Goal: Transaction & Acquisition: Purchase product/service

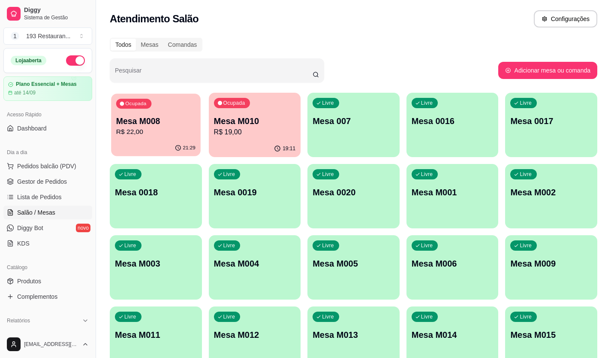
click at [162, 137] on p "R$ 22,00" at bounding box center [155, 132] width 79 height 10
click at [237, 264] on p "Mesa M004" at bounding box center [255, 263] width 82 height 12
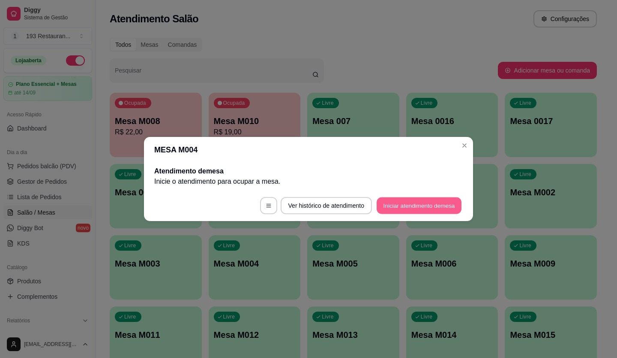
click at [408, 202] on button "Iniciar atendimento de mesa" at bounding box center [419, 205] width 85 height 17
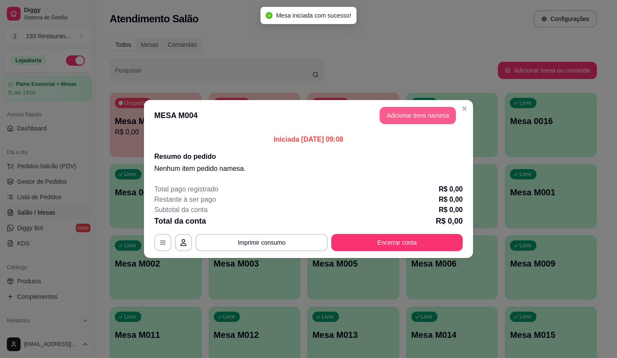
click at [428, 107] on button "Adicionar itens na mesa" at bounding box center [418, 115] width 76 height 17
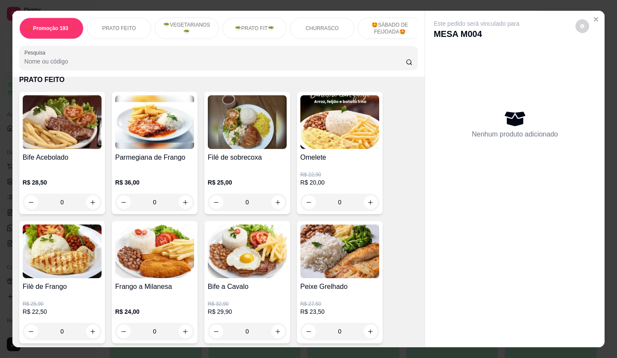
scroll to position [272, 0]
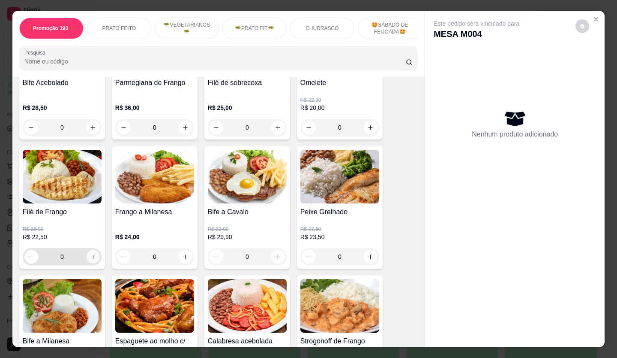
click at [93, 259] on button "increase-product-quantity" at bounding box center [92, 256] width 13 height 13
type input "1"
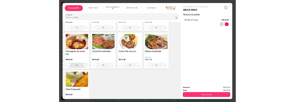
scroll to position [615, 0]
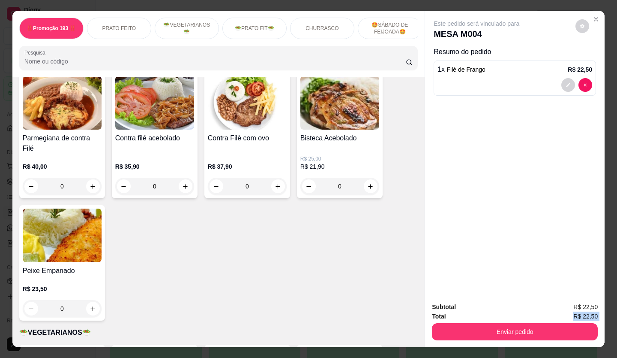
click at [485, 317] on div "Subtotal R$ 22,50 Total R$ 22,50 Enviar pedido" at bounding box center [515, 321] width 166 height 38
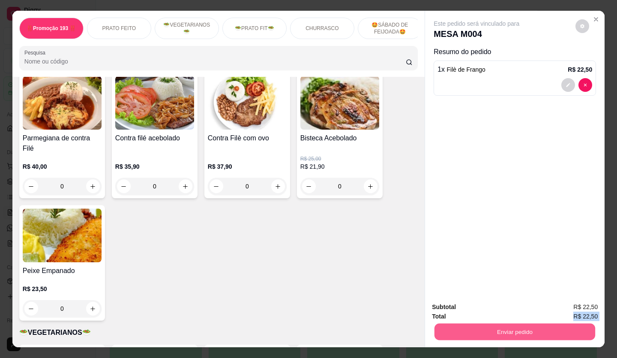
click at [487, 325] on button "Enviar pedido" at bounding box center [515, 331] width 161 height 17
click at [460, 307] on button "Não registrar e enviar pedido" at bounding box center [487, 307] width 87 height 16
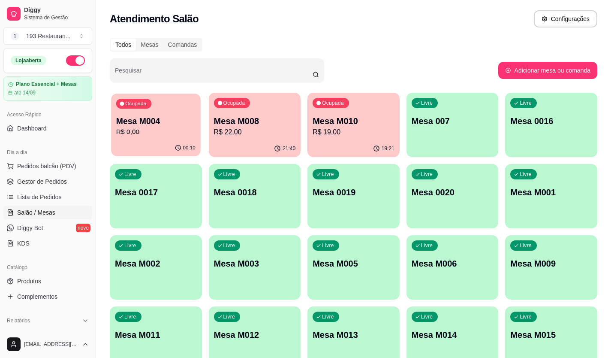
click at [111, 133] on div "Ocupada Mesa M004 R$ 0,00" at bounding box center [155, 116] width 89 height 46
click at [168, 128] on p "R$ 22,50" at bounding box center [155, 132] width 79 height 10
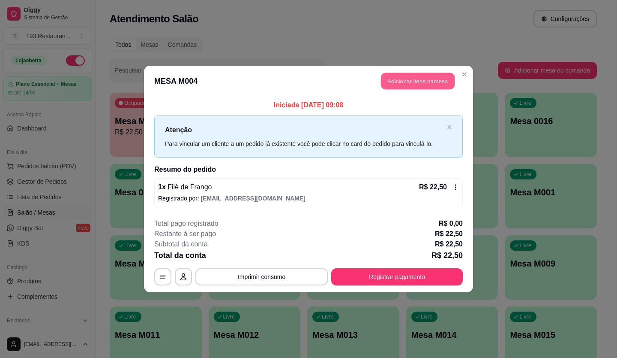
click at [390, 78] on button "Adicionar itens na mesa" at bounding box center [418, 81] width 74 height 17
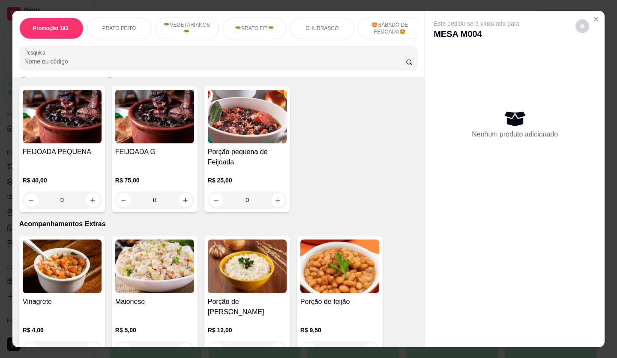
scroll to position [1887, 0]
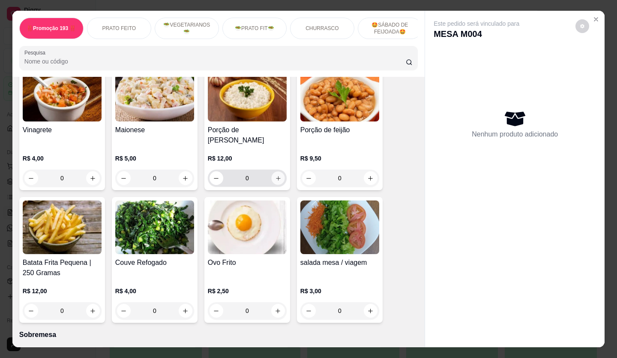
click at [276, 176] on icon "increase-product-quantity" at bounding box center [278, 178] width 4 height 4
type input "1"
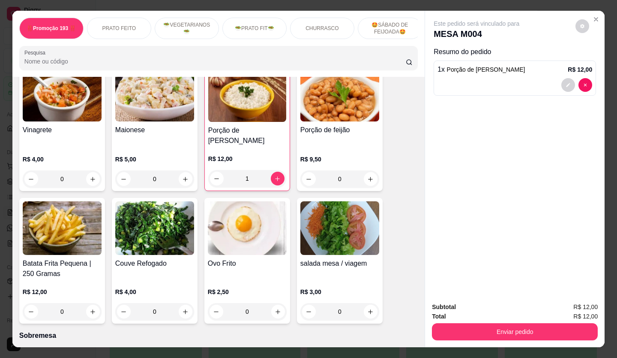
click at [488, 322] on div "Enviar pedido" at bounding box center [515, 330] width 166 height 19
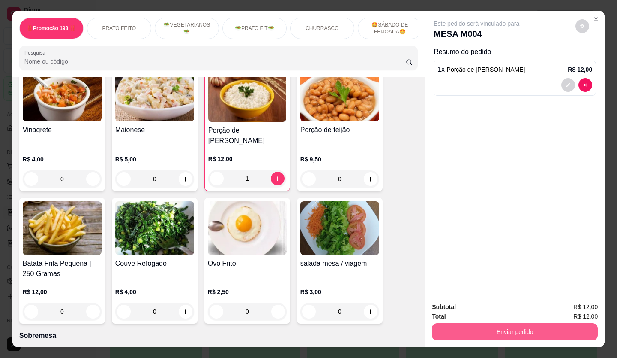
click at [474, 326] on button "Enviar pedido" at bounding box center [515, 331] width 166 height 17
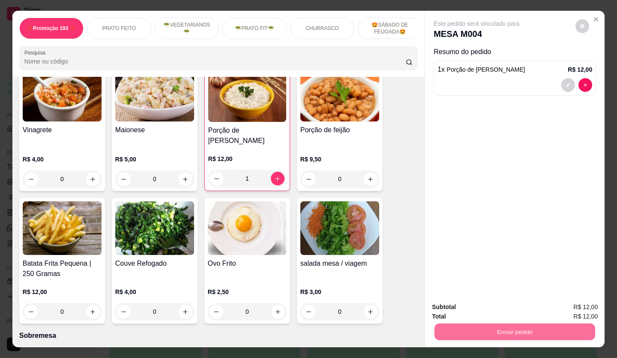
click at [472, 306] on button "Não registrar e enviar pedido" at bounding box center [487, 307] width 87 height 16
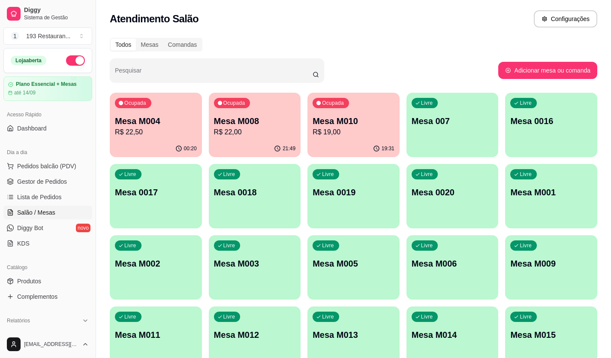
click at [168, 125] on p "Mesa M004" at bounding box center [156, 121] width 82 height 12
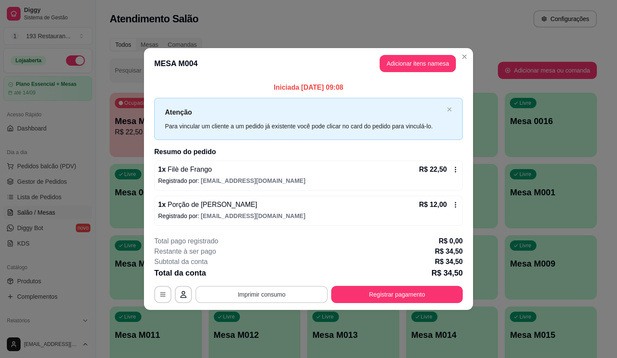
click at [278, 289] on button "Imprimir consumo" at bounding box center [262, 294] width 132 height 17
click at [274, 273] on button "CAIXA" at bounding box center [265, 274] width 60 height 13
click at [285, 228] on div "Iniciada [DATE] 09:08 Atenção Para vincular um cliente a um pedido já existente…" at bounding box center [308, 154] width 329 height 150
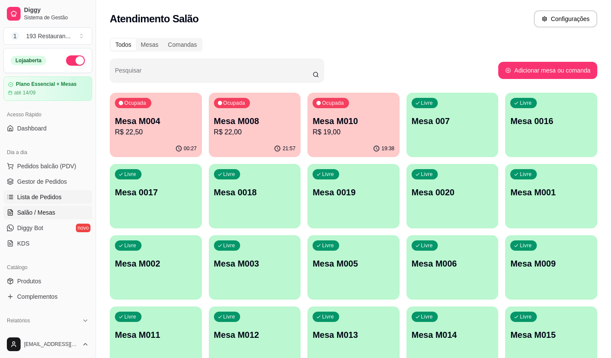
click at [62, 199] on link "Lista de Pedidos" at bounding box center [47, 197] width 89 height 14
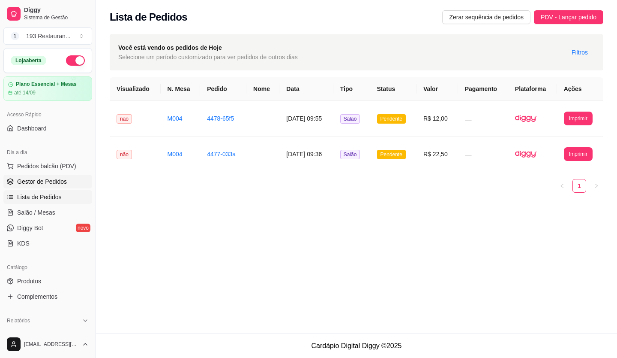
click at [72, 187] on link "Gestor de Pedidos" at bounding box center [47, 182] width 89 height 14
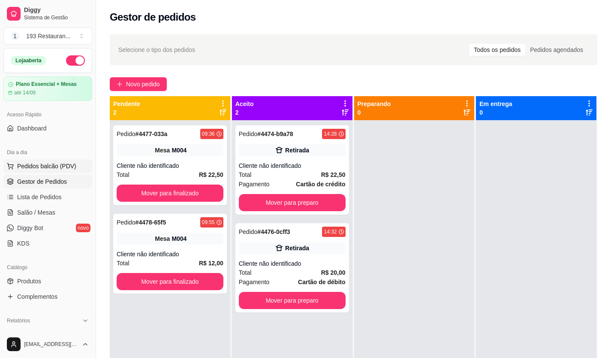
click at [74, 162] on button "Pedidos balcão (PDV)" at bounding box center [47, 166] width 89 height 14
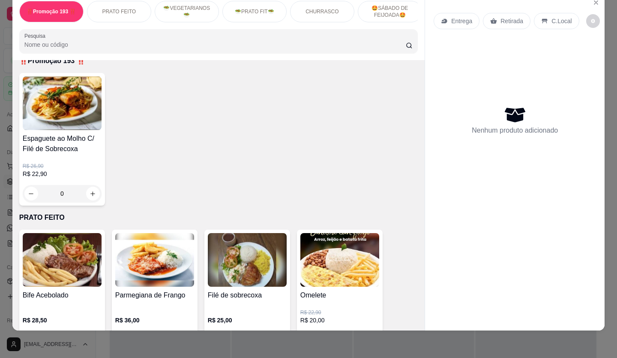
scroll to position [214, 0]
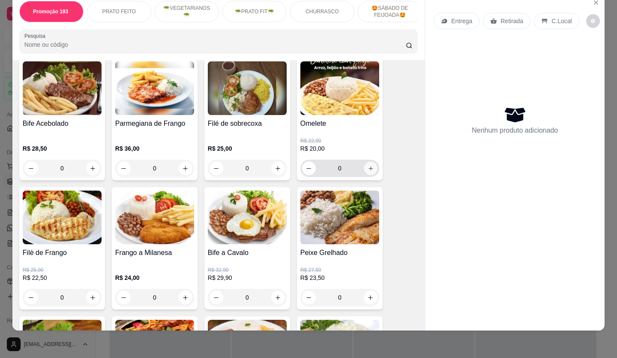
click at [364, 168] on button "increase-product-quantity" at bounding box center [370, 168] width 13 height 13
type input "1"
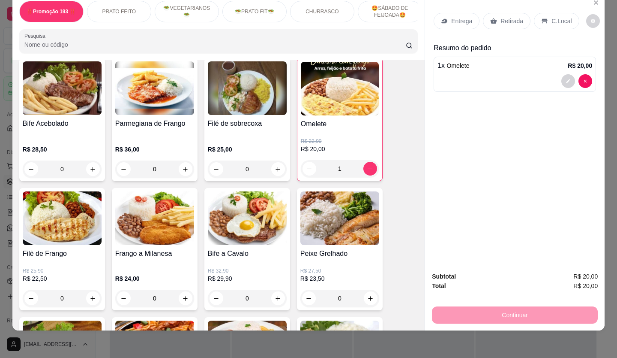
click at [506, 17] on p "Retirada" at bounding box center [512, 21] width 23 height 9
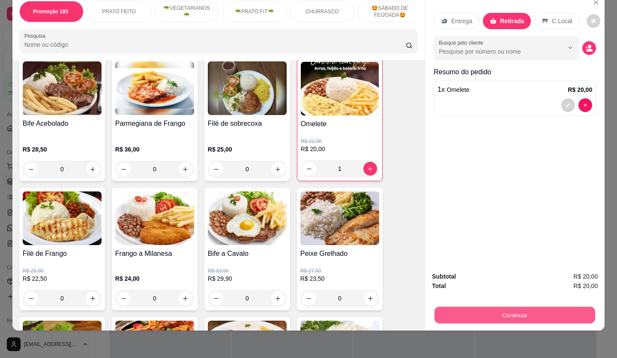
click at [502, 307] on button "Continuar" at bounding box center [515, 315] width 161 height 17
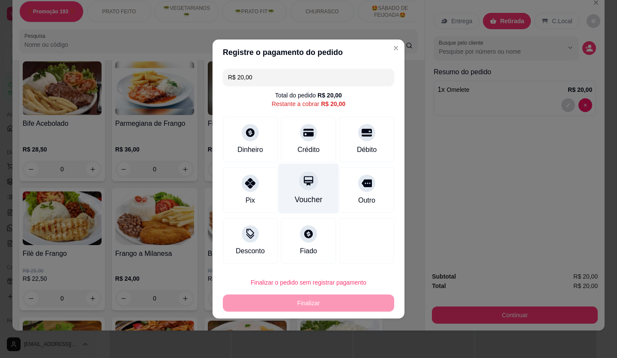
click at [309, 189] on div at bounding box center [308, 180] width 19 height 19
type input "R$ 0,00"
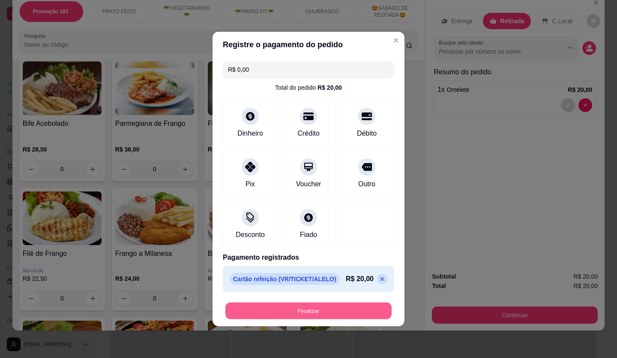
click at [332, 313] on button "Finalizar" at bounding box center [309, 310] width 166 height 17
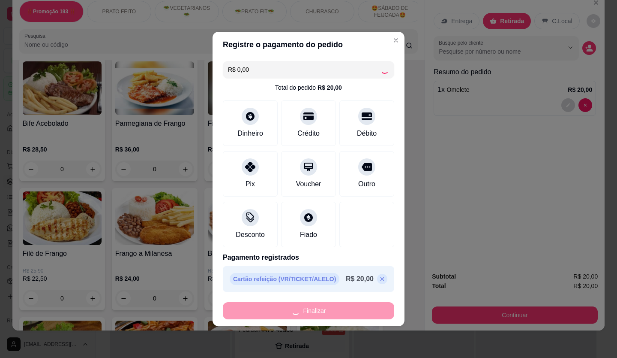
type input "0"
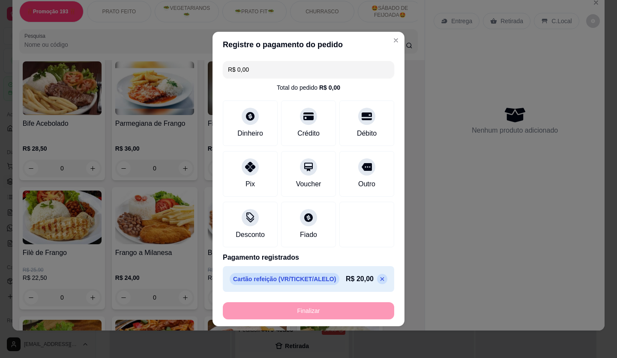
type input "-R$ 20,00"
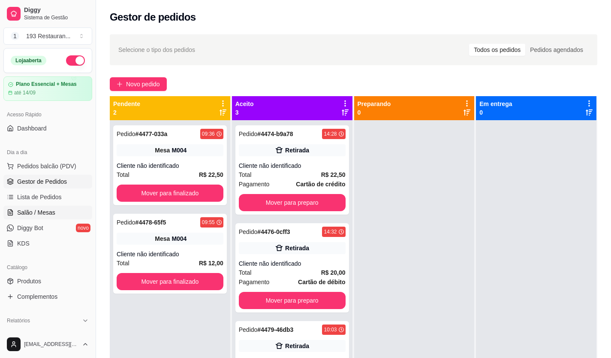
click at [53, 216] on span "Salão / Mesas" at bounding box center [36, 212] width 38 height 9
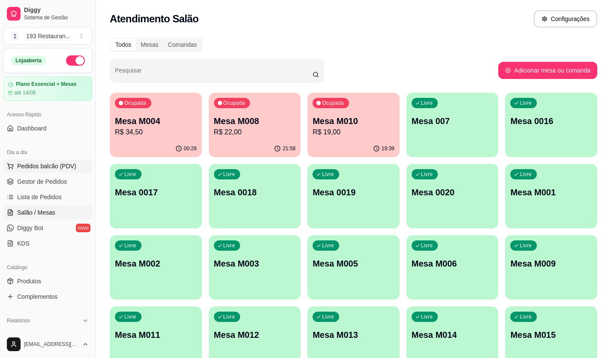
click at [67, 166] on span "Pedidos balcão (PDV)" at bounding box center [46, 166] width 59 height 9
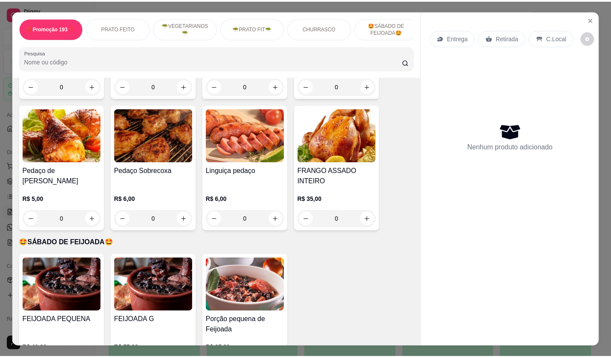
scroll to position [1501, 0]
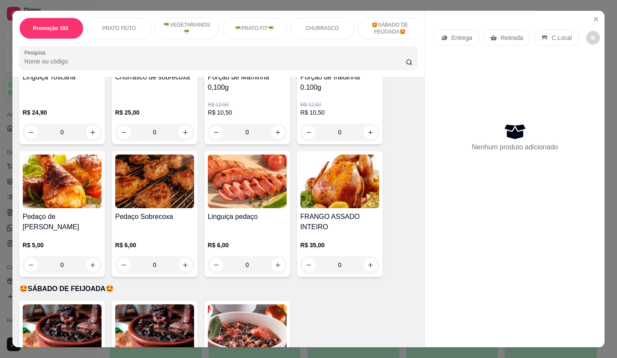
drag, startPoint x: 378, startPoint y: 229, endPoint x: 379, endPoint y: 242, distance: 13.4
click at [381, 240] on div "Maminha R$ 31,90 0 Churrasco Maminha ao Molho Madeira R$ 32,90 0 Fraldinha R$ 3…" at bounding box center [218, 77] width 399 height 397
click at [368, 262] on icon "increase-product-quantity" at bounding box center [371, 265] width 6 height 6
type input "1"
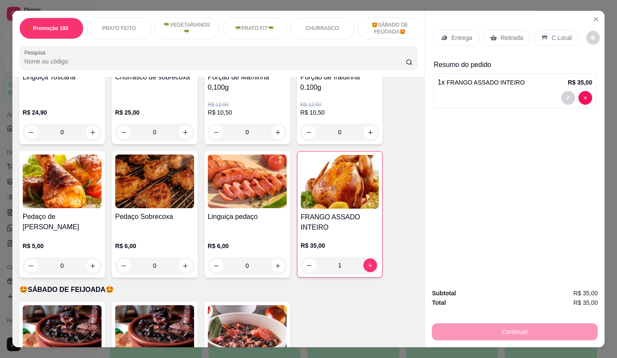
click at [494, 34] on icon at bounding box center [494, 37] width 7 height 7
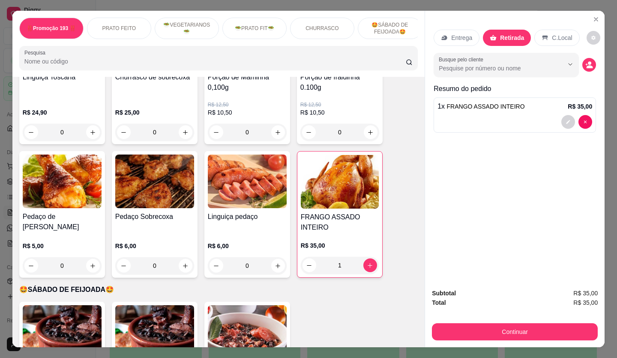
drag, startPoint x: 499, startPoint y: 210, endPoint x: 479, endPoint y: 295, distance: 87.6
click at [493, 285] on div "Entrega Retirada C.Local Busque pelo cliente Resumo do pedido 1 x FRANGO ASSADO…" at bounding box center [515, 179] width 180 height 336
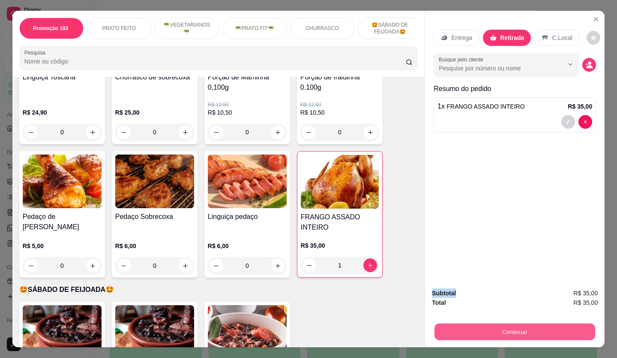
click at [491, 323] on button "Continuar" at bounding box center [515, 331] width 161 height 17
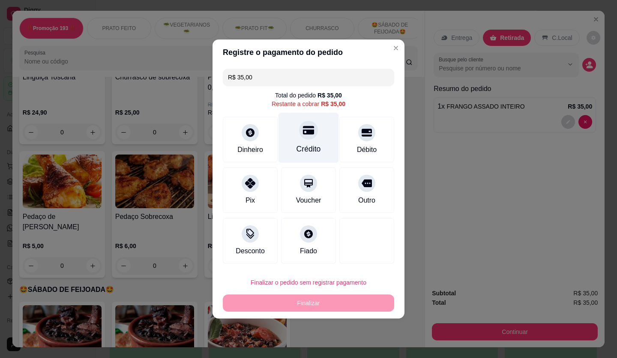
click at [314, 142] on div "Crédito" at bounding box center [309, 138] width 60 height 50
type input "R$ 0,00"
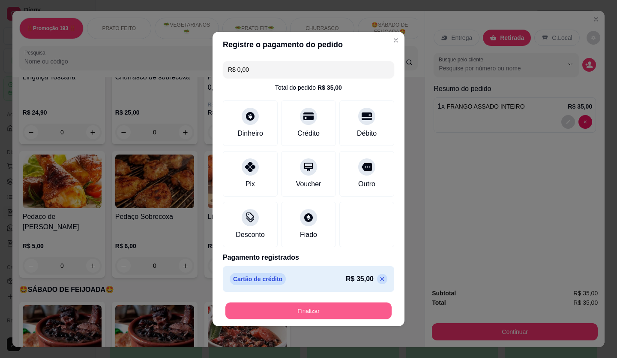
click at [298, 313] on button "Finalizar" at bounding box center [309, 310] width 166 height 17
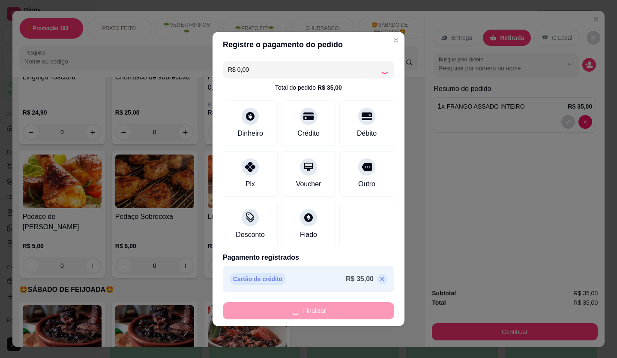
type input "0"
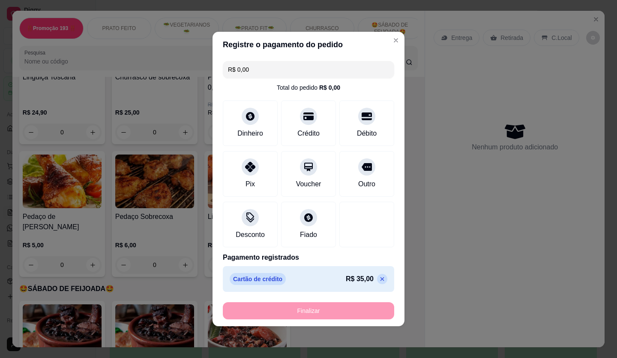
type input "-R$ 35,00"
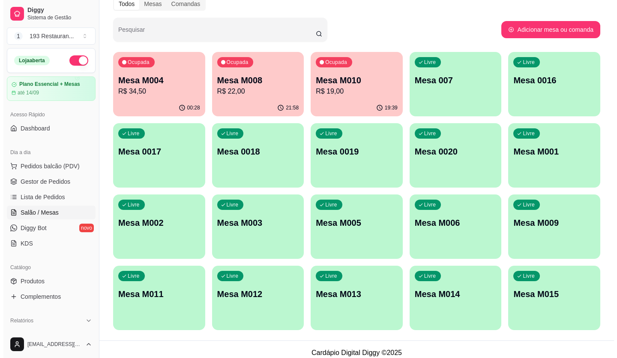
scroll to position [48, 0]
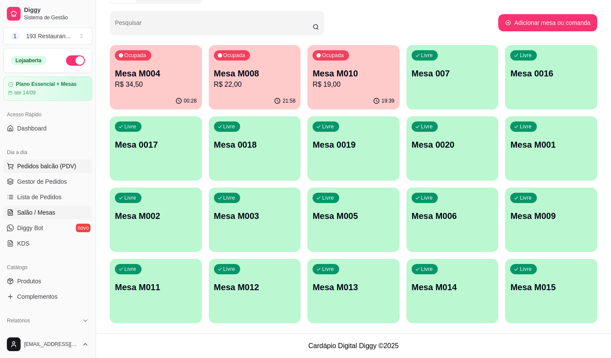
click at [62, 163] on span "Pedidos balcão (PDV)" at bounding box center [46, 166] width 59 height 9
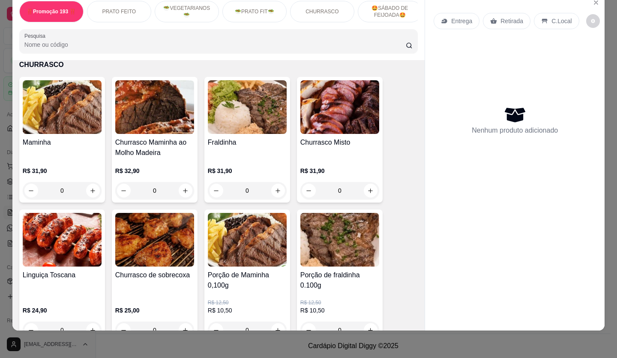
scroll to position [1243, 0]
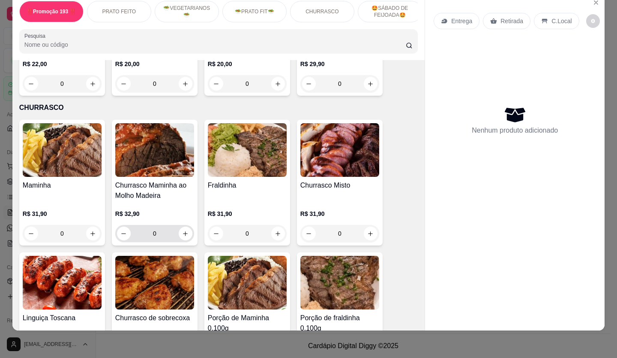
click at [162, 225] on input "0" at bounding box center [155, 233] width 48 height 17
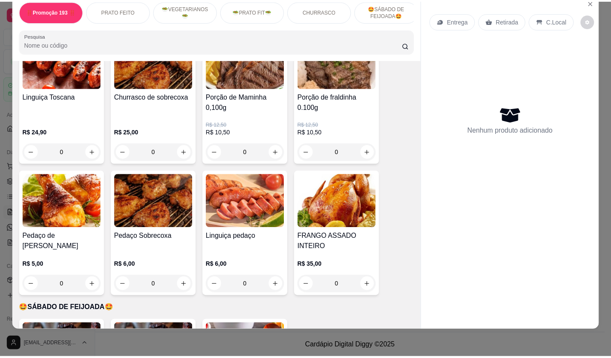
scroll to position [1458, 0]
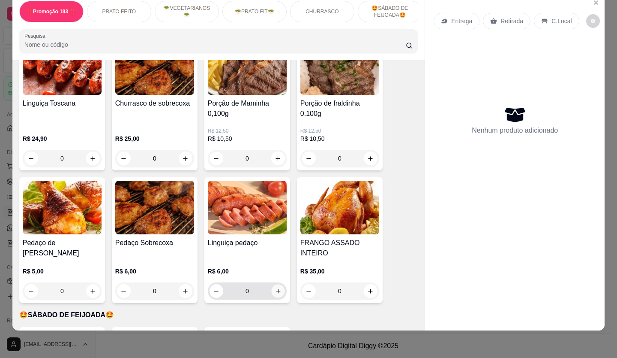
click at [275, 288] on icon "increase-product-quantity" at bounding box center [278, 291] width 6 height 6
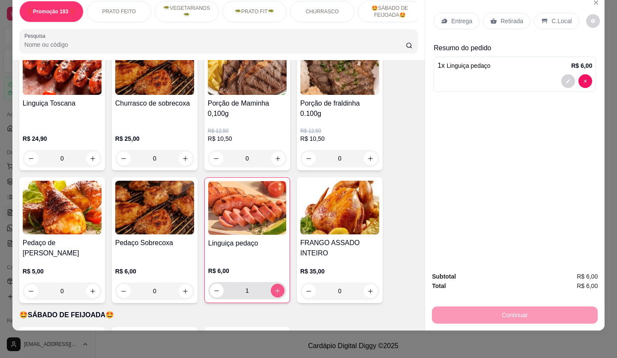
click at [274, 287] on icon "increase-product-quantity" at bounding box center [277, 290] width 6 height 6
type input "2"
click at [450, 63] on span "Linguiça pedaço" at bounding box center [469, 65] width 44 height 7
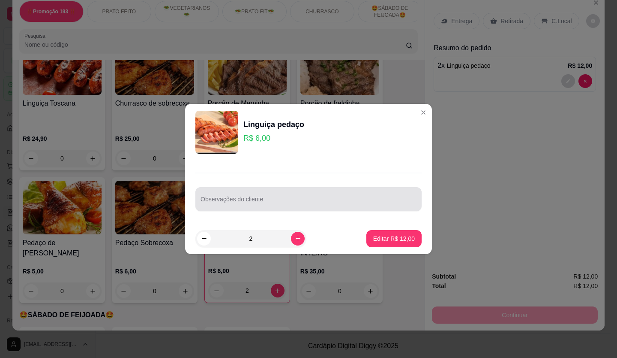
click at [271, 200] on input "Observações do cliente" at bounding box center [309, 202] width 216 height 9
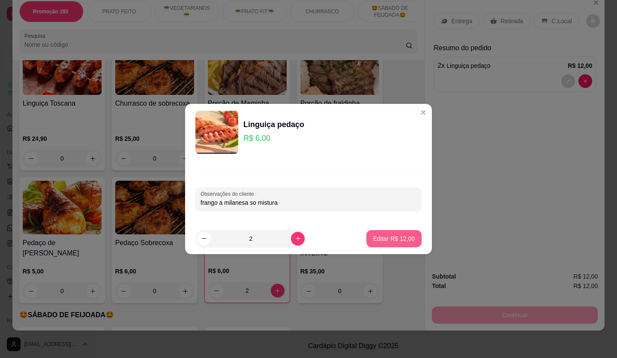
type input "frango a milanesa so mistura"
click at [399, 241] on p "Editar R$ 12,00" at bounding box center [394, 238] width 40 height 8
type input "0"
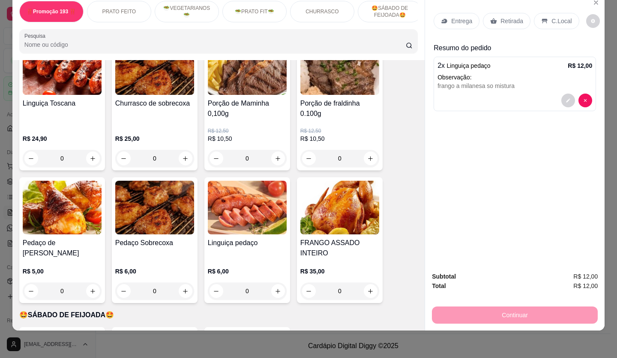
click at [504, 17] on p "Retirada" at bounding box center [512, 21] width 23 height 9
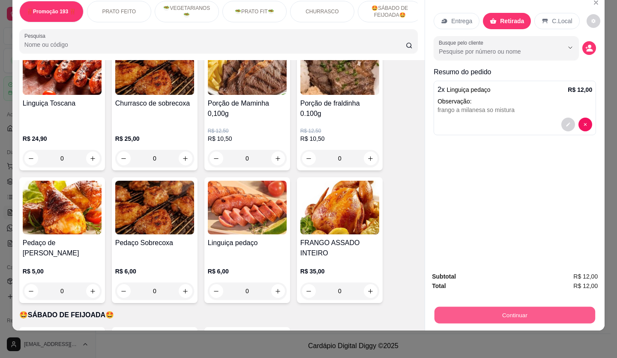
click at [514, 310] on button "Continuar" at bounding box center [515, 315] width 161 height 17
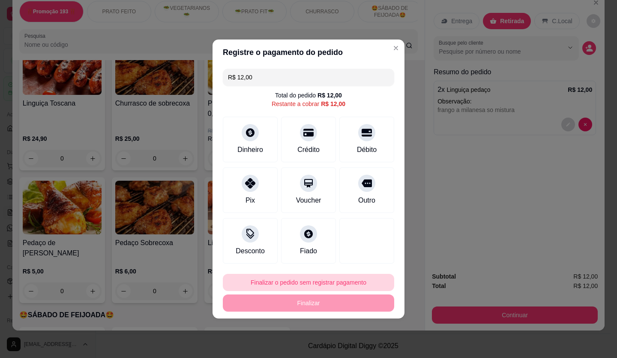
click at [291, 282] on button "Finalizar o pedido sem registrar pagamento" at bounding box center [309, 282] width 172 height 17
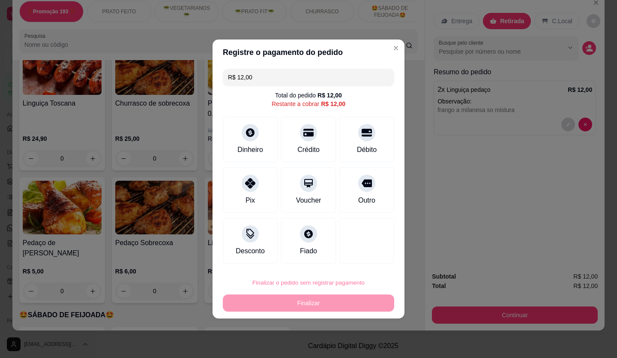
click at [364, 259] on button "Confirmar" at bounding box center [361, 257] width 30 height 13
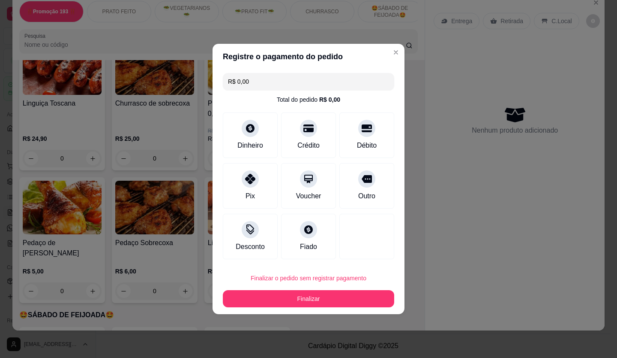
type input "R$ 0,00"
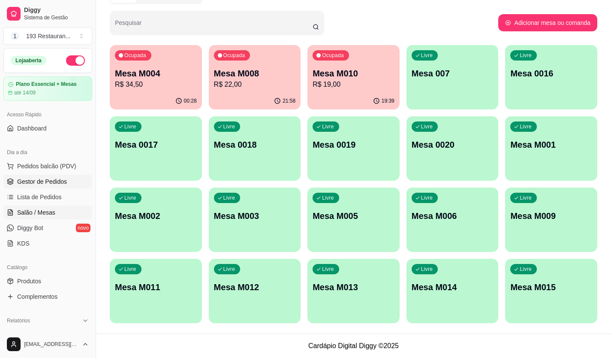
click at [58, 180] on span "Gestor de Pedidos" at bounding box center [42, 181] width 50 height 9
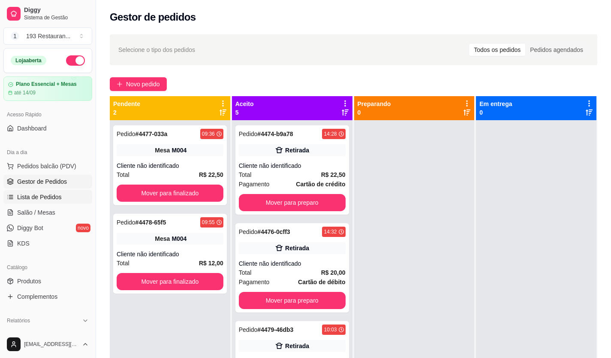
click at [60, 192] on link "Lista de Pedidos" at bounding box center [47, 197] width 89 height 14
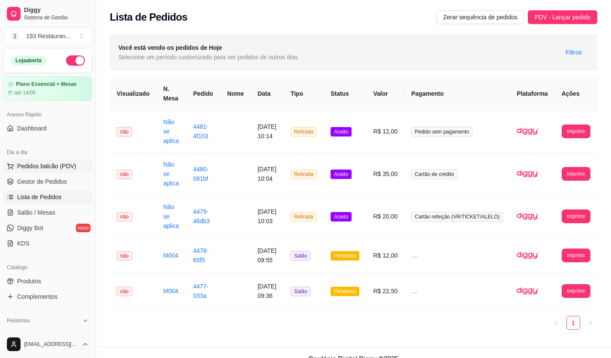
click at [73, 166] on span "Pedidos balcão (PDV)" at bounding box center [46, 166] width 59 height 9
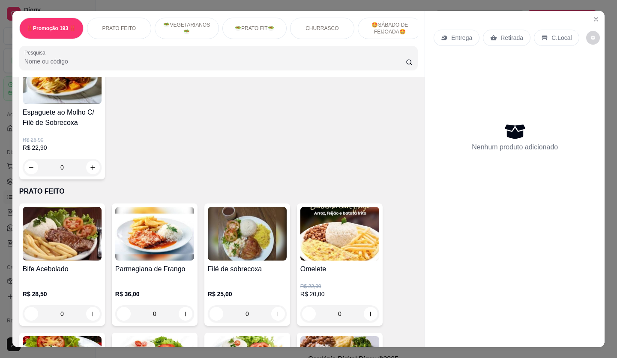
scroll to position [214, 0]
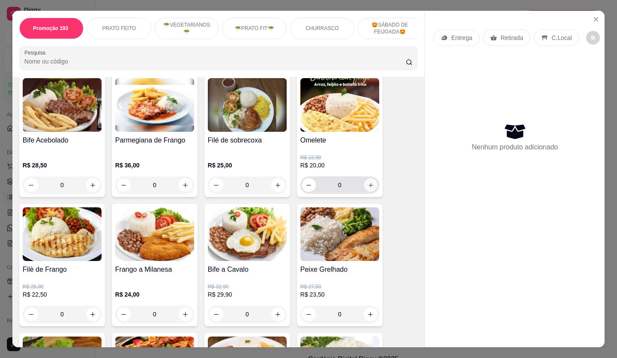
click at [372, 192] on button "increase-product-quantity" at bounding box center [370, 184] width 13 height 13
type input "1"
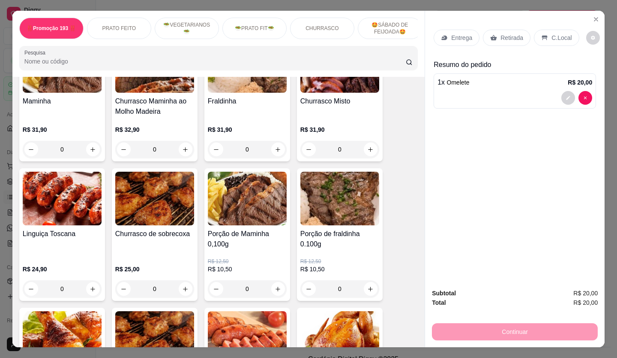
scroll to position [1474, 0]
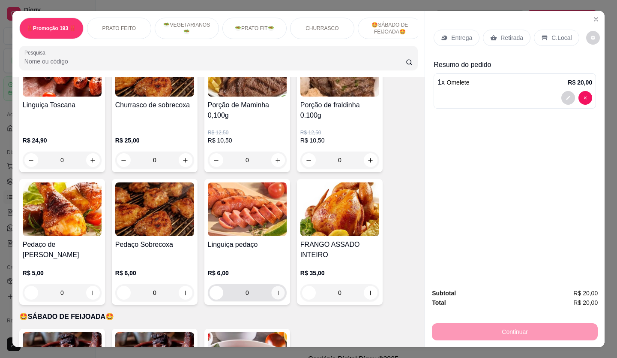
click at [275, 289] on icon "increase-product-quantity" at bounding box center [278, 292] width 6 height 6
type input "1"
click at [503, 36] on p "Retirada" at bounding box center [512, 37] width 23 height 9
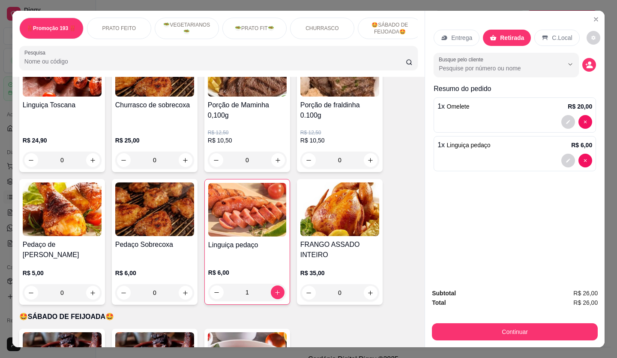
click at [470, 323] on button "Continuar" at bounding box center [515, 331] width 166 height 17
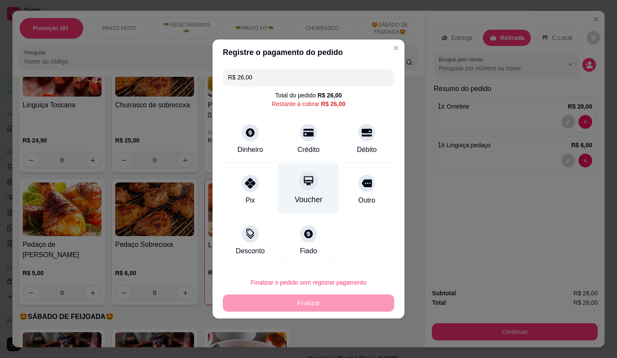
click at [313, 185] on div at bounding box center [308, 180] width 19 height 19
type input "R$ 0,00"
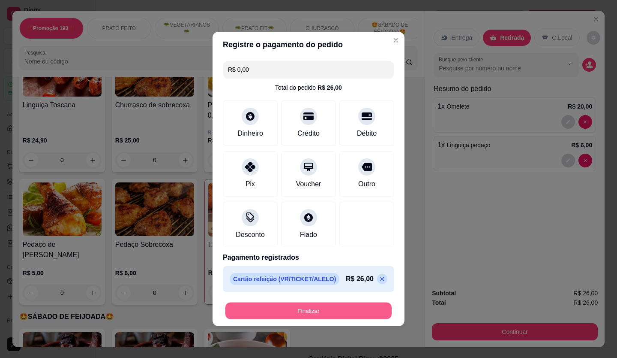
click at [351, 313] on button "Finalizar" at bounding box center [309, 310] width 166 height 17
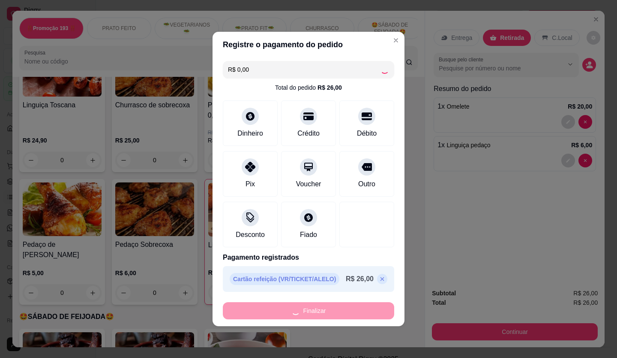
type input "0"
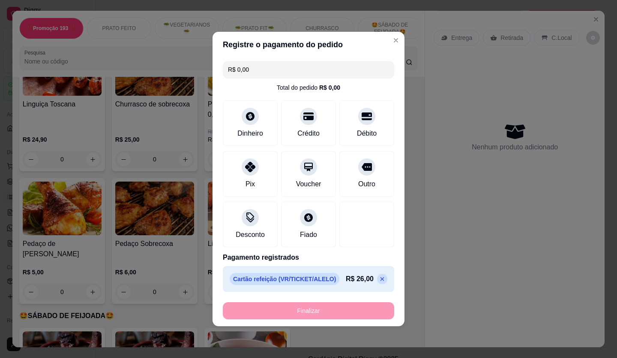
type input "-R$ 26,00"
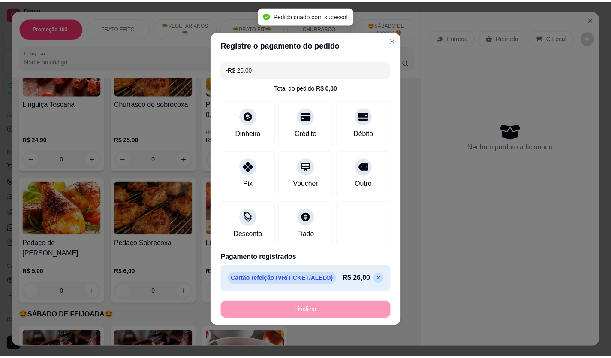
scroll to position [1473, 0]
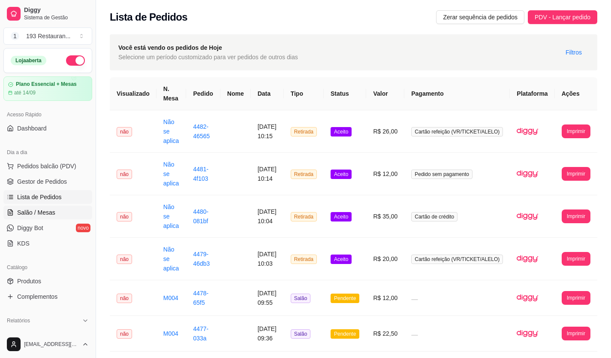
click at [39, 209] on span "Salão / Mesas" at bounding box center [36, 212] width 38 height 9
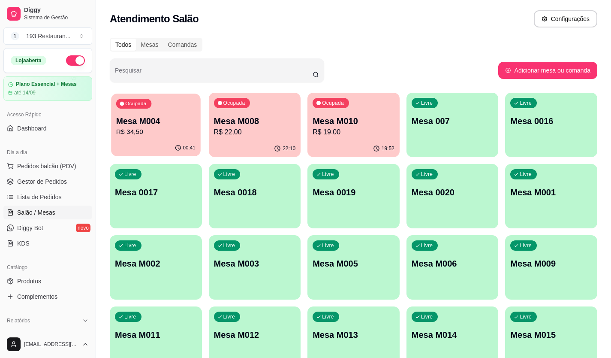
click at [158, 120] on p "Mesa M004" at bounding box center [155, 121] width 79 height 12
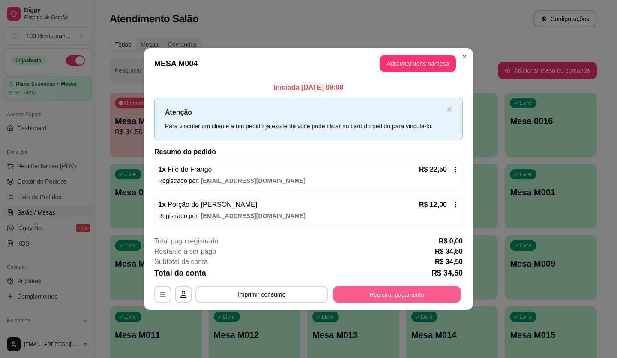
click at [379, 295] on button "Registrar pagamento" at bounding box center [398, 294] width 128 height 17
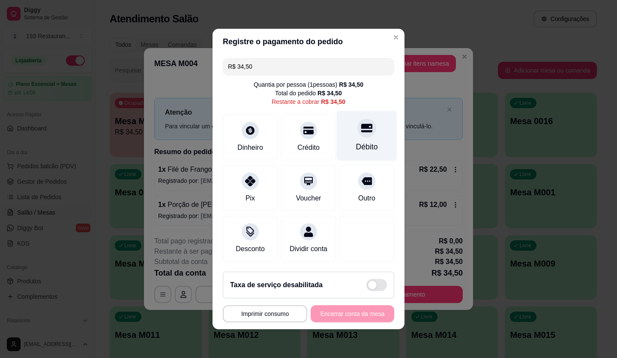
click at [372, 139] on div "Débito" at bounding box center [367, 136] width 60 height 50
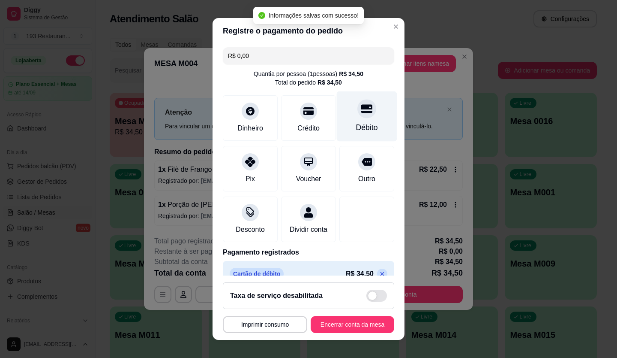
type input "R$ 0,00"
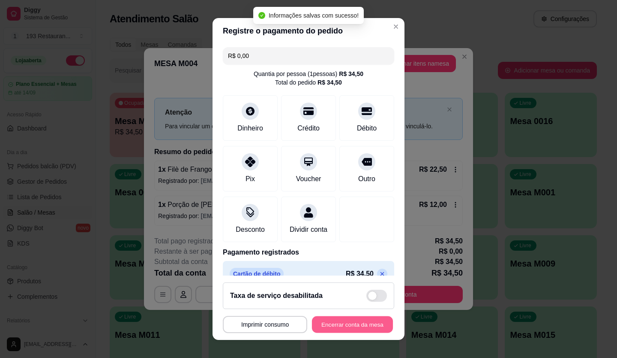
click at [343, 325] on button "Encerrar conta da mesa" at bounding box center [352, 324] width 81 height 17
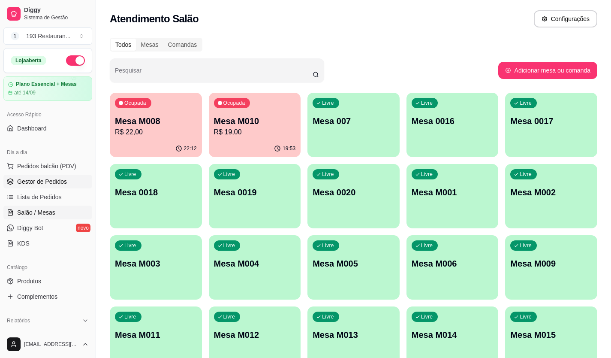
click at [65, 183] on span "Gestor de Pedidos" at bounding box center [42, 181] width 50 height 9
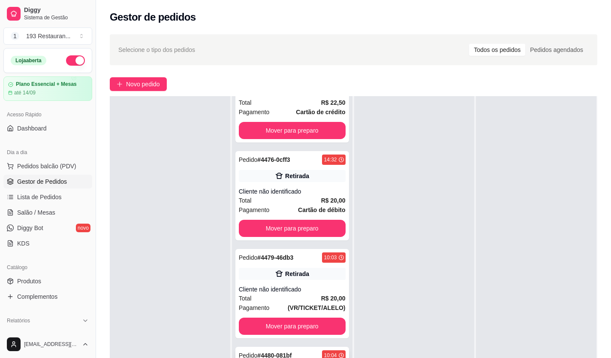
scroll to position [95, 0]
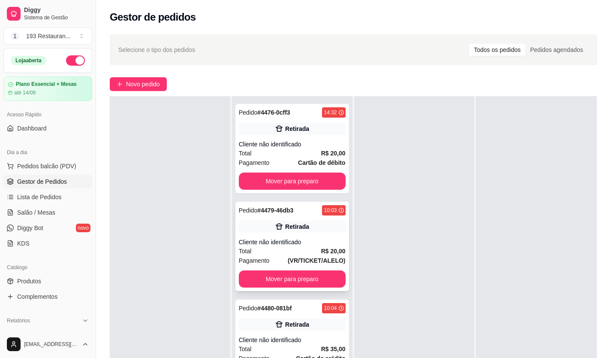
click at [314, 218] on div "Pedido # 4479-46db3 10:03 Retirada Cliente não identificado Total R$ 20,00 Paga…" at bounding box center [292, 246] width 114 height 89
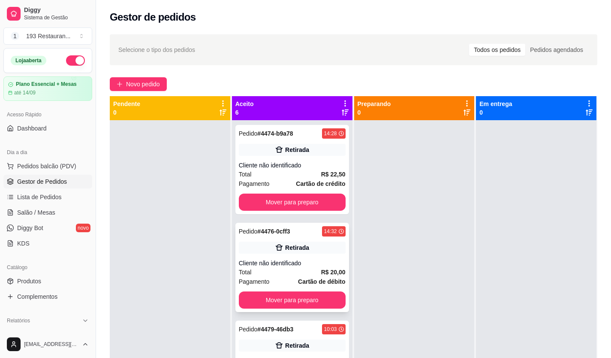
scroll to position [0, 0]
click at [321, 174] on strong "R$ 22,50" at bounding box center [333, 174] width 24 height 7
click at [285, 268] on div "Total R$ 20,00" at bounding box center [292, 272] width 107 height 9
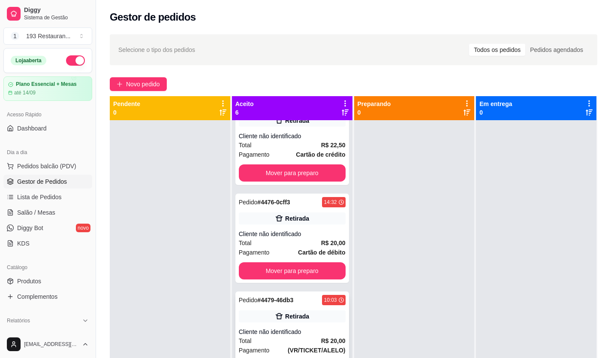
scroll to position [86, 0]
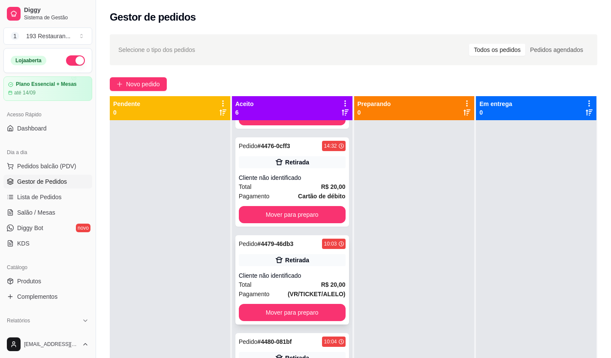
click at [302, 270] on div "Pedido # 4479-46db3 10:03 Retirada Cliente não identificado Total R$ 20,00 Paga…" at bounding box center [292, 279] width 114 height 89
click at [326, 261] on div "Retirada" at bounding box center [292, 260] width 107 height 12
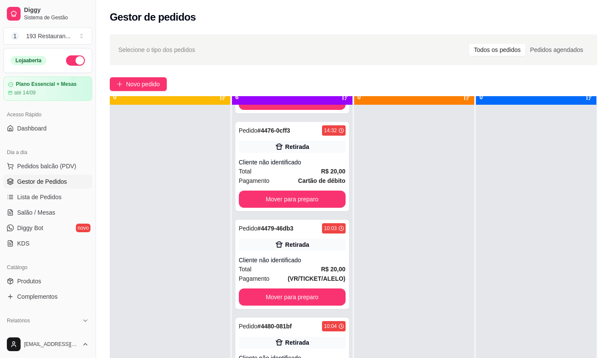
scroll to position [24, 0]
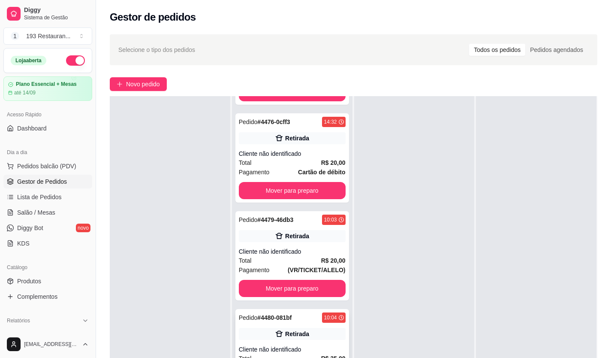
click at [285, 331] on div "Retirada" at bounding box center [297, 333] width 24 height 9
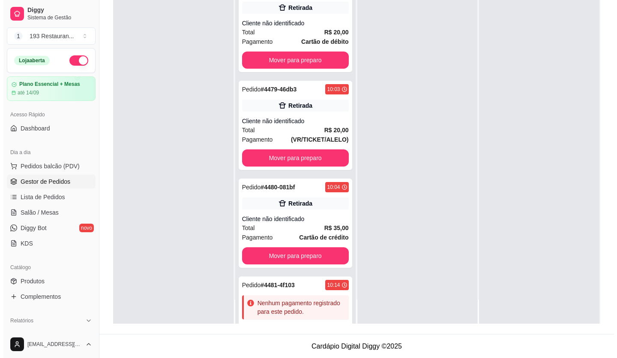
scroll to position [131, 0]
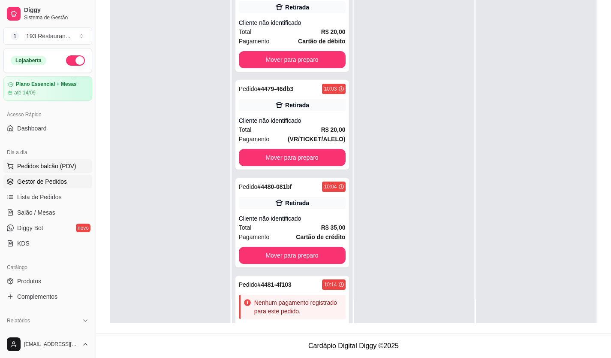
click at [75, 166] on button "Pedidos balcão (PDV)" at bounding box center [47, 166] width 89 height 14
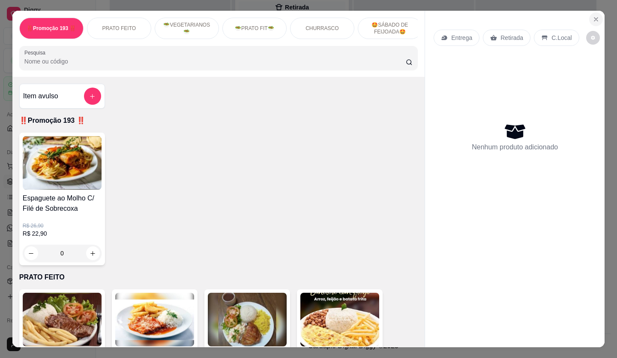
click at [593, 16] on icon "Close" at bounding box center [596, 19] width 7 height 7
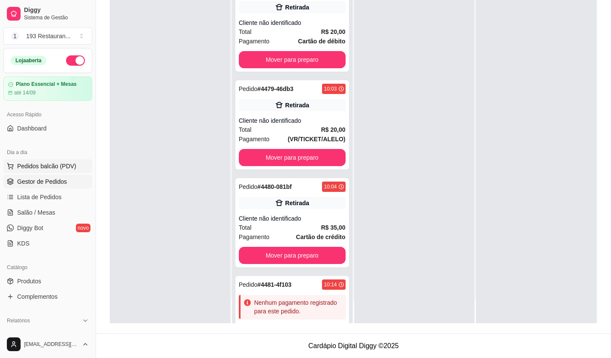
click at [59, 161] on button "Pedidos balcão (PDV)" at bounding box center [47, 166] width 89 height 14
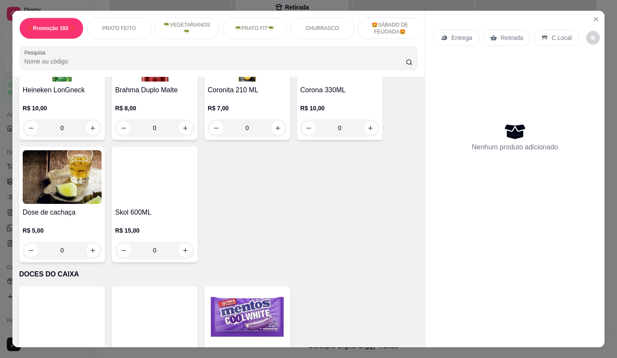
scroll to position [3259, 0]
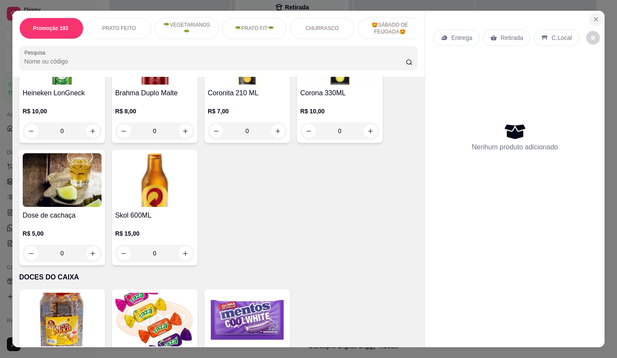
click at [595, 19] on icon "Close" at bounding box center [596, 19] width 7 height 7
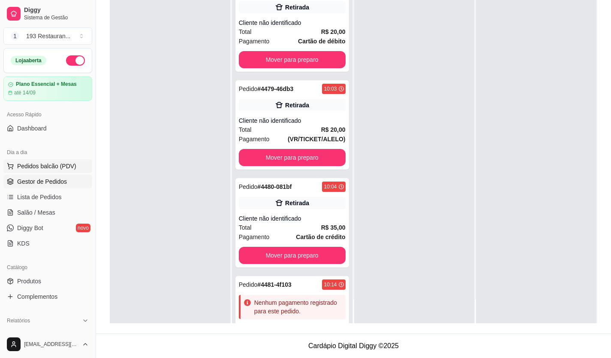
click at [63, 167] on span "Pedidos balcão (PDV)" at bounding box center [46, 166] width 59 height 9
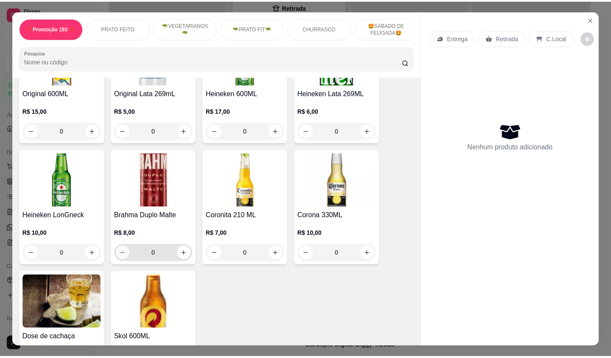
scroll to position [3302, 0]
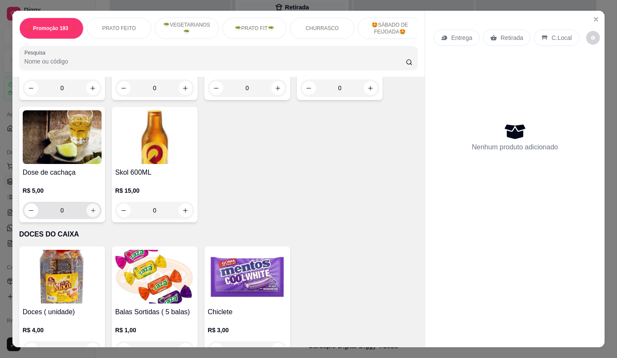
click at [91, 208] on icon "increase-product-quantity" at bounding box center [93, 210] width 4 height 4
type input "1"
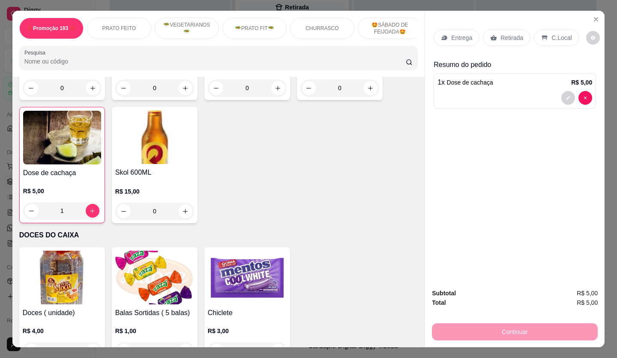
click at [558, 36] on p "C.Local" at bounding box center [562, 37] width 20 height 9
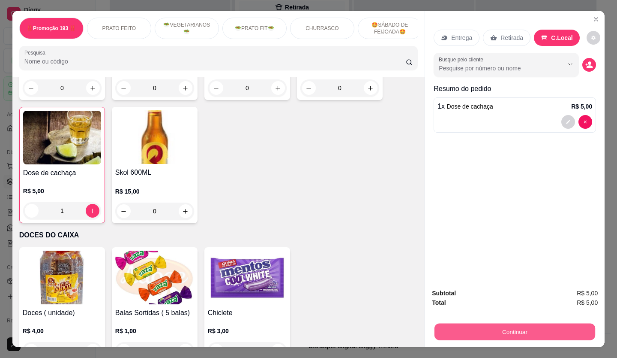
click at [538, 332] on button "Continuar" at bounding box center [515, 331] width 161 height 17
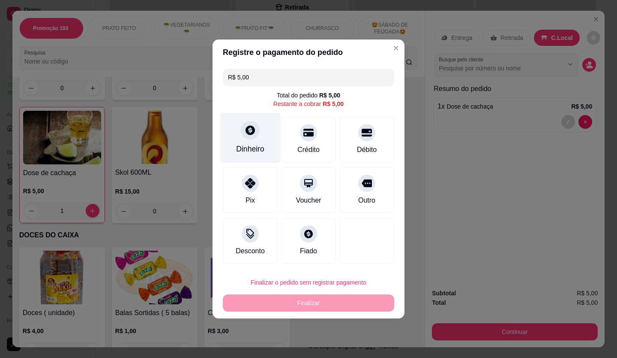
click at [248, 134] on icon at bounding box center [250, 129] width 9 height 9
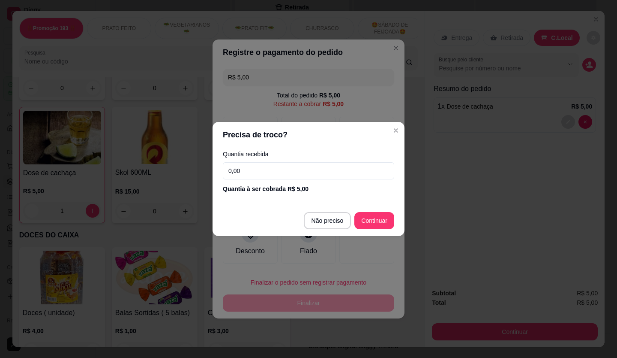
click at [316, 166] on input "0,00" at bounding box center [309, 170] width 172 height 17
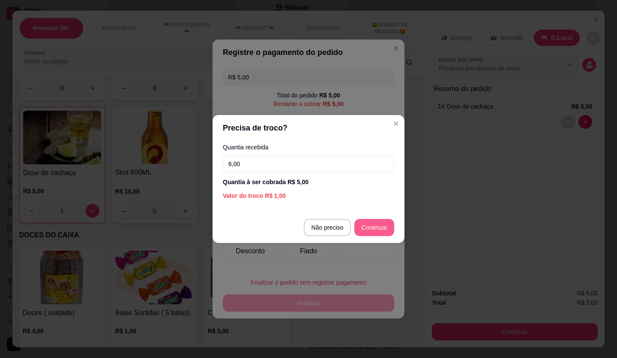
type input "6,00"
type input "R$ 0,00"
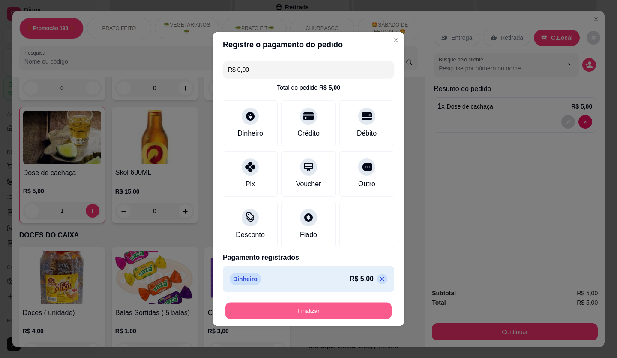
click at [312, 312] on button "Finalizar" at bounding box center [309, 310] width 166 height 17
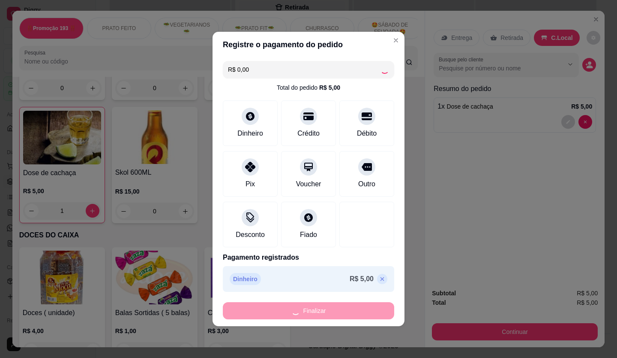
type input "0"
type input "-R$ 5,00"
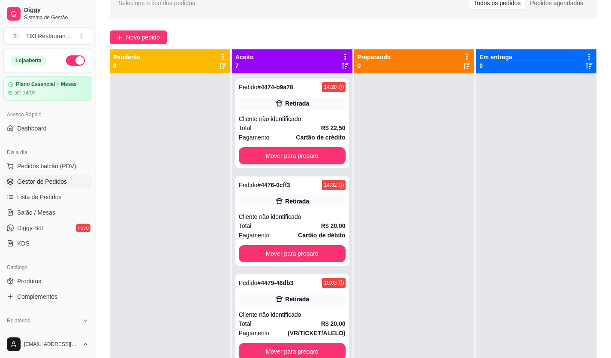
scroll to position [2, 0]
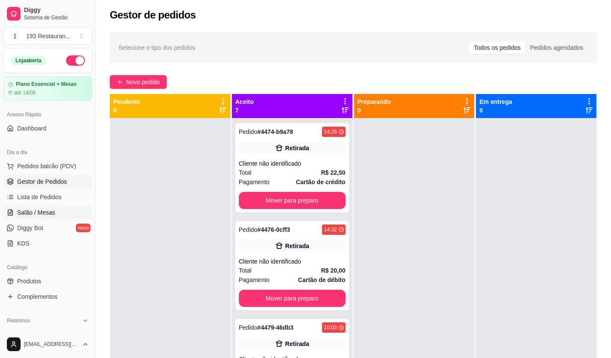
click at [56, 210] on link "Salão / Mesas" at bounding box center [47, 212] width 89 height 14
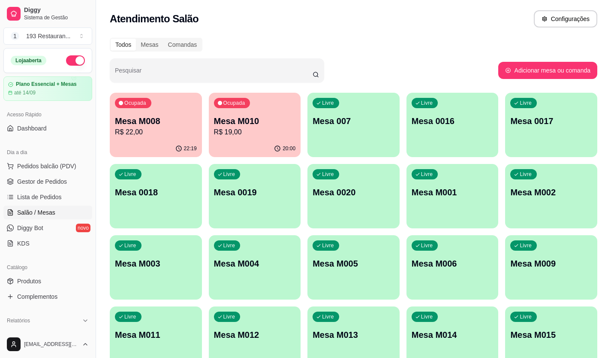
drag, startPoint x: 178, startPoint y: 117, endPoint x: 63, endPoint y: 308, distance: 222.7
click at [83, 311] on div "Relatórios Relatórios de vendas Relatório de clientes Relatório de mesas Relató…" at bounding box center [48, 350] width 96 height 81
click at [34, 282] on span "Produtos" at bounding box center [29, 281] width 24 height 9
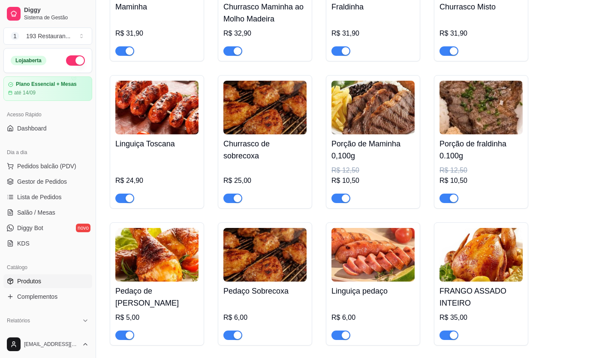
scroll to position [2101, 0]
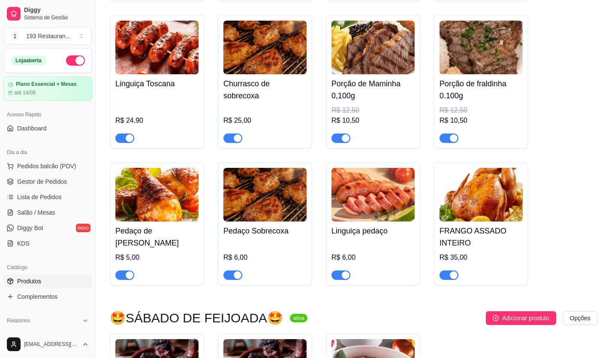
click at [242, 271] on div at bounding box center [232, 274] width 19 height 10
click at [232, 269] on div at bounding box center [232, 274] width 19 height 10
click at [230, 270] on span "button" at bounding box center [232, 274] width 19 height 9
click at [123, 270] on span "button" at bounding box center [124, 274] width 19 height 9
click at [341, 270] on span "button" at bounding box center [340, 274] width 19 height 9
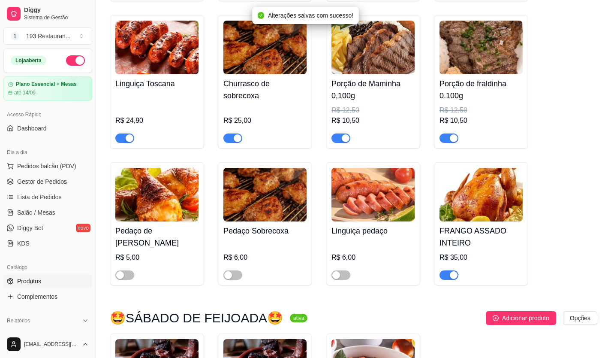
click at [451, 134] on div "button" at bounding box center [454, 138] width 8 height 8
click at [343, 135] on div "button" at bounding box center [346, 138] width 8 height 8
click at [233, 133] on button "button" at bounding box center [232, 137] width 19 height 9
click at [127, 134] on div "button" at bounding box center [130, 138] width 8 height 8
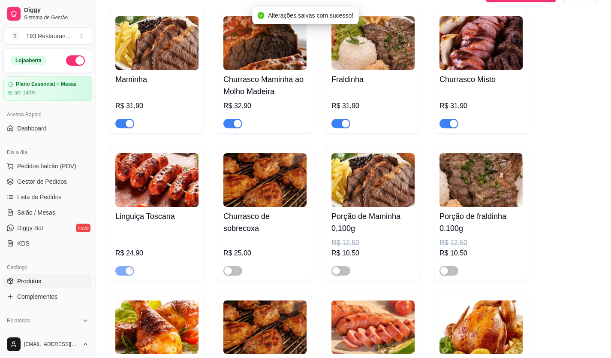
scroll to position [1887, 0]
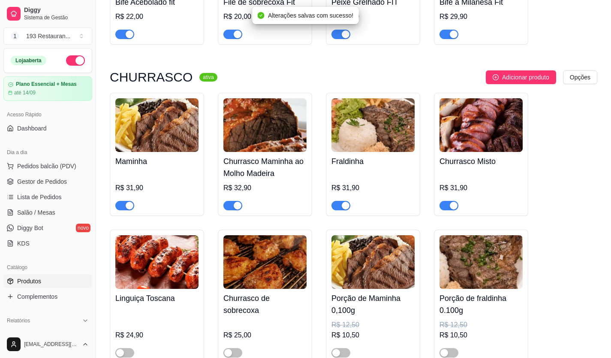
click at [444, 201] on span "button" at bounding box center [449, 205] width 19 height 9
click at [335, 201] on span "button" at bounding box center [340, 205] width 19 height 9
click at [241, 200] on div at bounding box center [232, 205] width 19 height 10
click at [236, 202] on div "button" at bounding box center [238, 206] width 8 height 8
click at [128, 202] on div "button" at bounding box center [130, 206] width 8 height 8
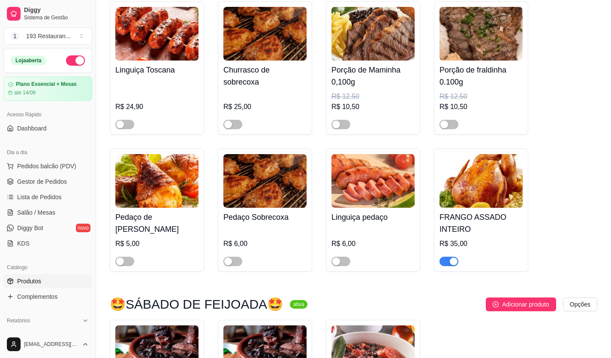
scroll to position [2083, 0]
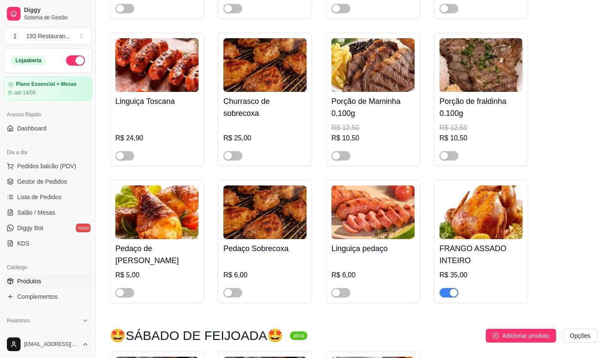
click at [493, 248] on h4 "FRANGO ASSADO INTEIRO" at bounding box center [481, 254] width 83 height 24
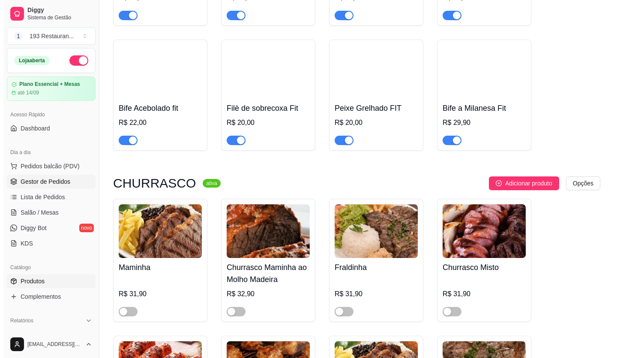
scroll to position [1698, 0]
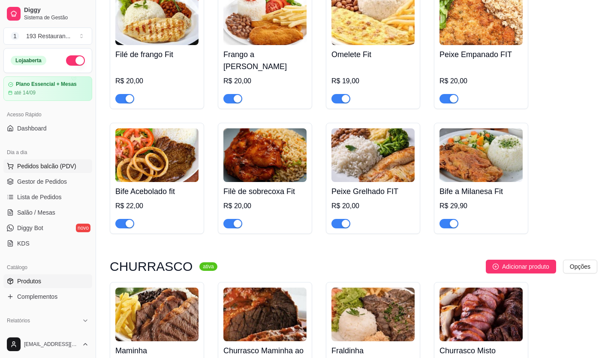
click at [51, 164] on span "Pedidos balcão (PDV)" at bounding box center [46, 166] width 59 height 9
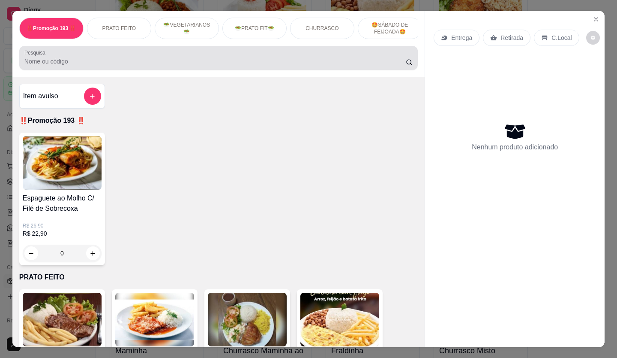
click at [107, 64] on input "Pesquisa" at bounding box center [215, 61] width 382 height 9
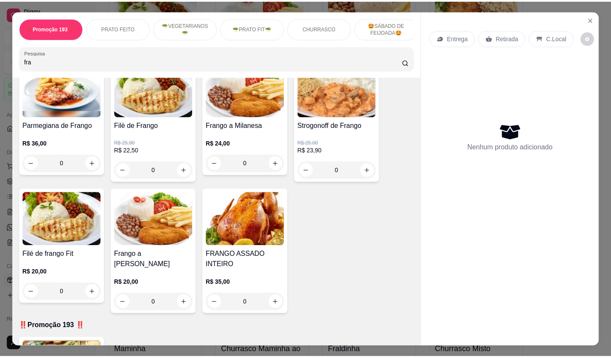
scroll to position [86, 0]
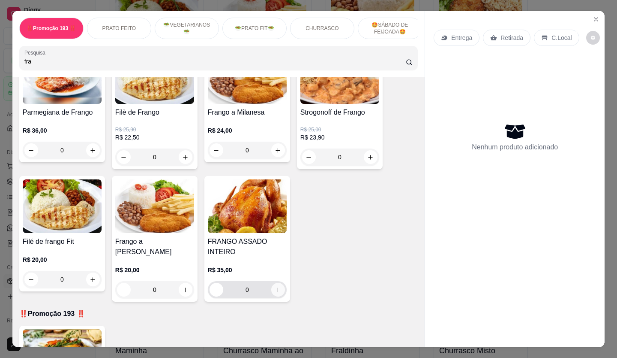
type input "fra"
click at [274, 296] on button "increase-product-quantity" at bounding box center [278, 290] width 14 height 14
type input "1"
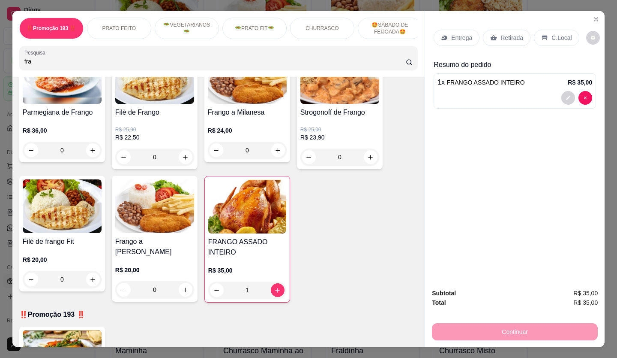
click at [507, 36] on p "Retirada" at bounding box center [512, 37] width 23 height 9
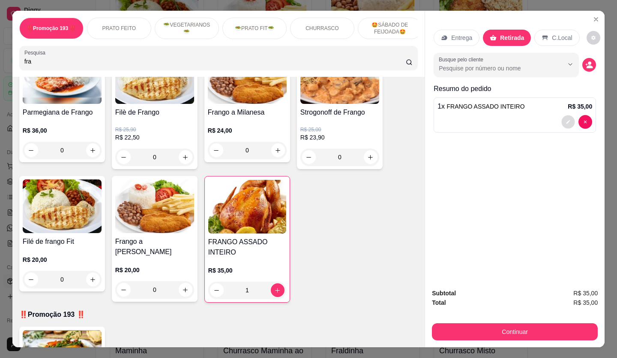
click at [567, 120] on icon "decrease-product-quantity" at bounding box center [569, 122] width 4 height 4
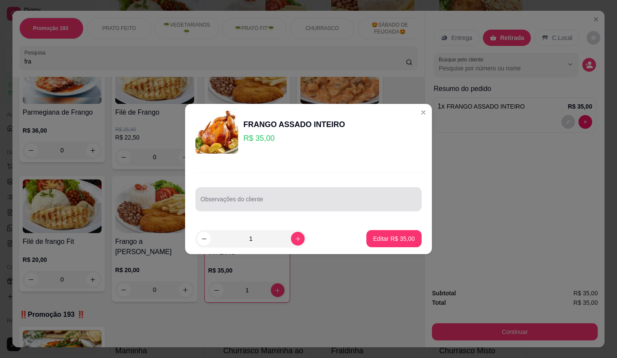
click at [320, 202] on input "Observações do cliente" at bounding box center [309, 202] width 216 height 9
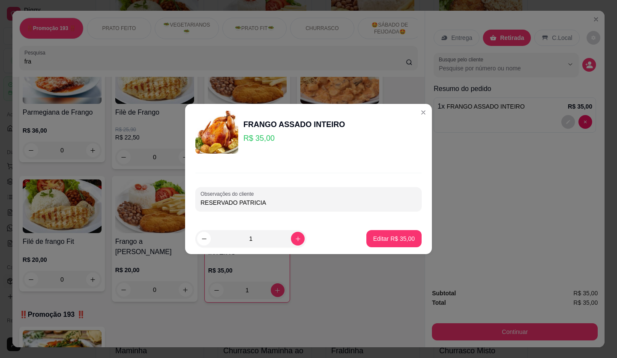
type input "RESERVADO PATRICIA"
click at [385, 240] on p "Editar R$ 35,00" at bounding box center [394, 238] width 40 height 8
type input "0"
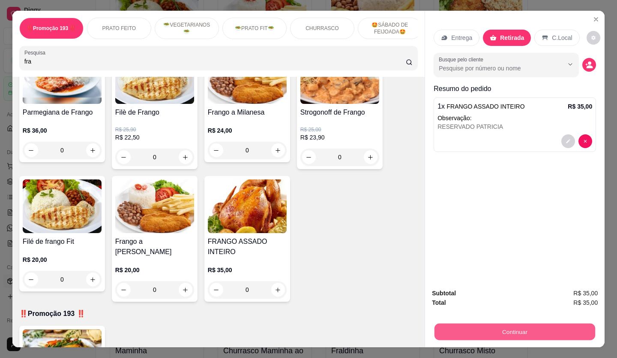
click at [520, 323] on button "Continuar" at bounding box center [515, 331] width 161 height 17
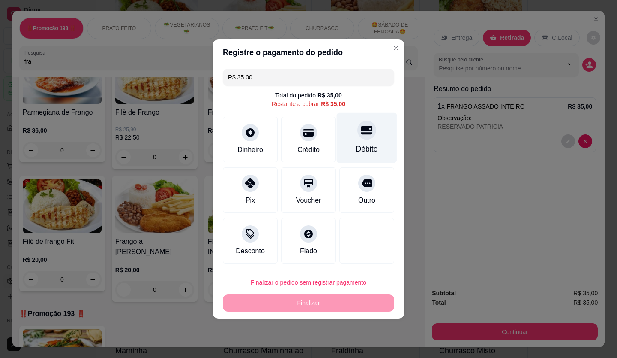
click at [361, 154] on div "Débito" at bounding box center [367, 148] width 22 height 11
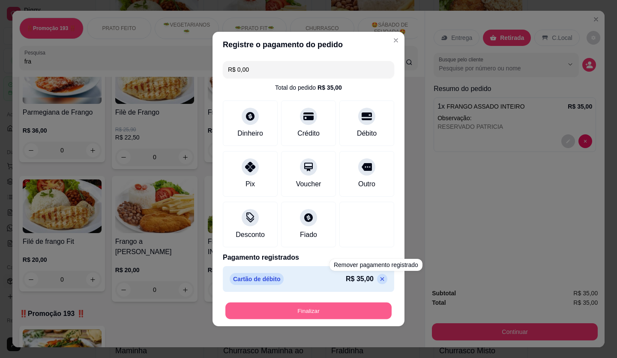
click at [373, 306] on button "Finalizar" at bounding box center [309, 310] width 166 height 17
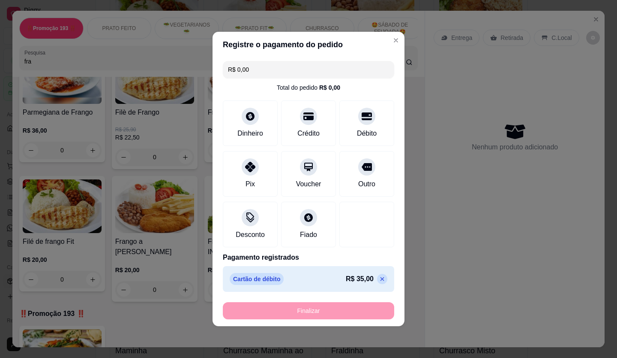
type input "-R$ 35,00"
